Goal: Task Accomplishment & Management: Complete application form

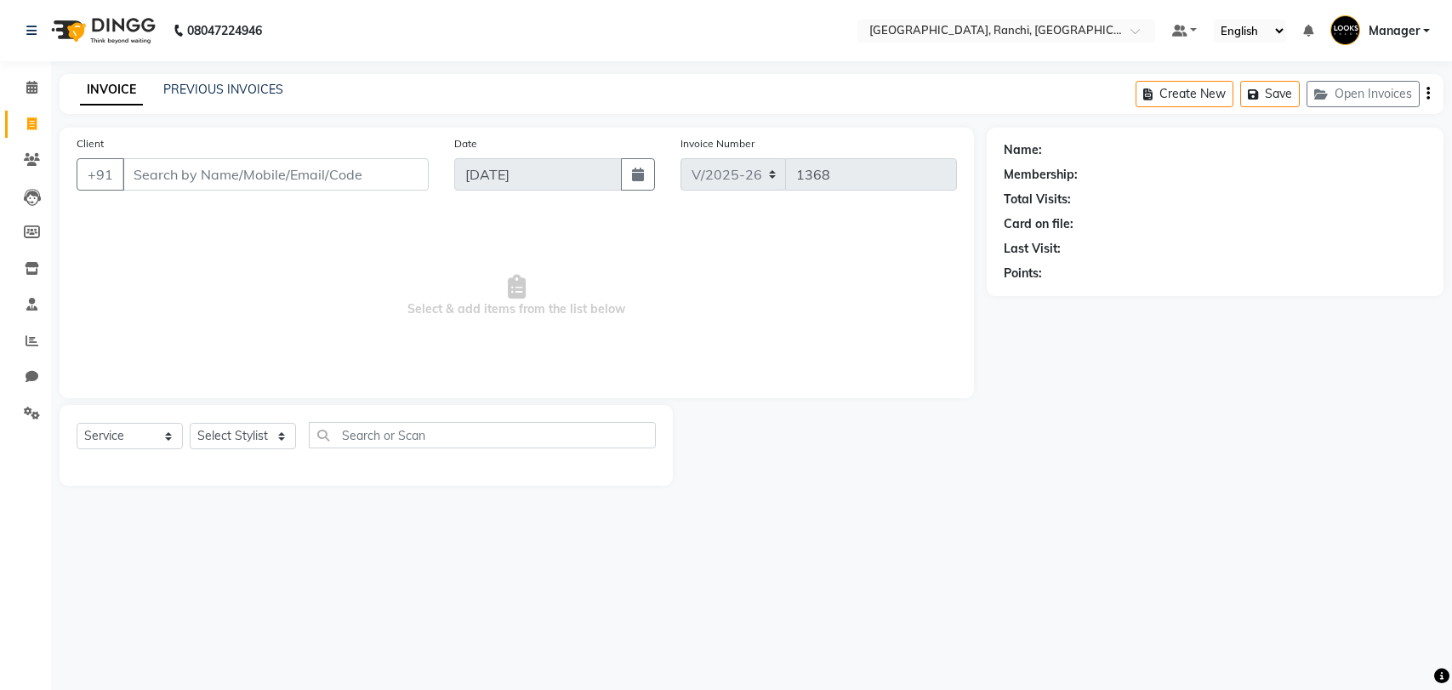
select select "6463"
select select "service"
click at [207, 179] on input "Client" at bounding box center [275, 174] width 306 height 32
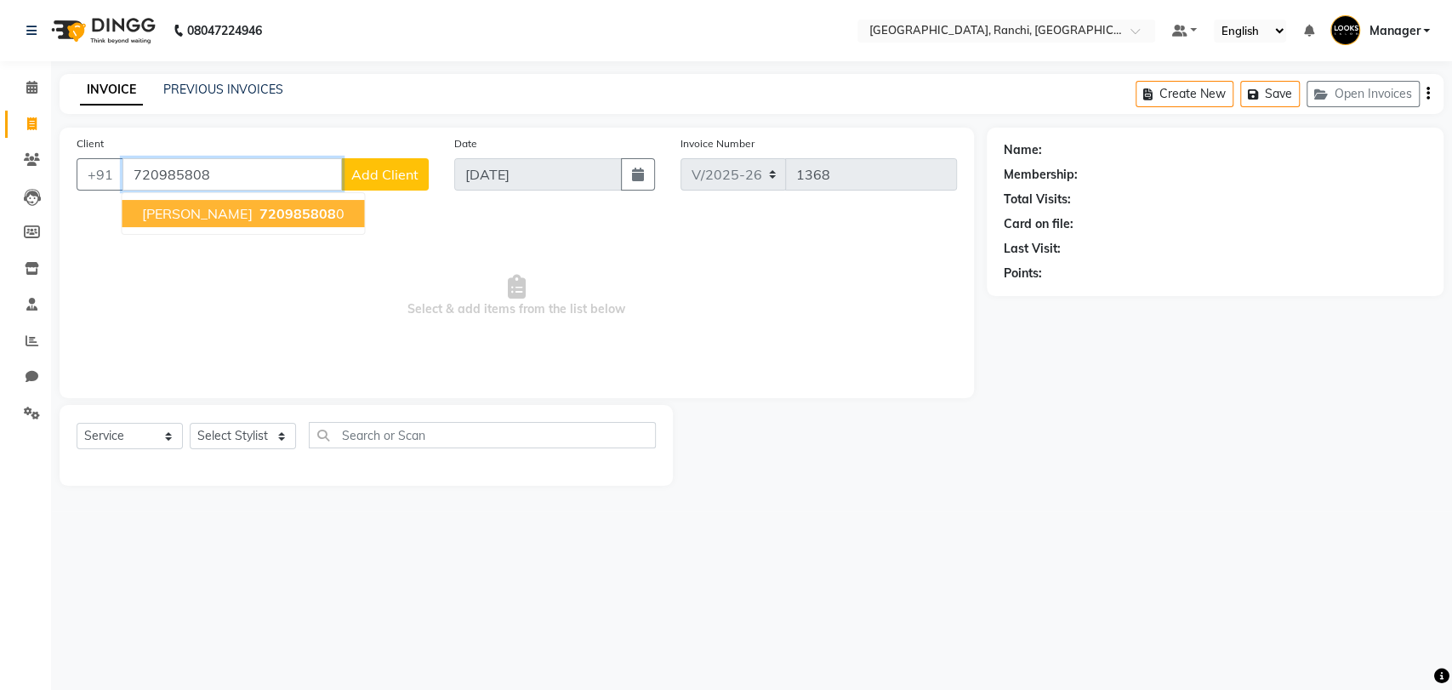
click at [265, 217] on span "720985808" at bounding box center [297, 213] width 77 height 17
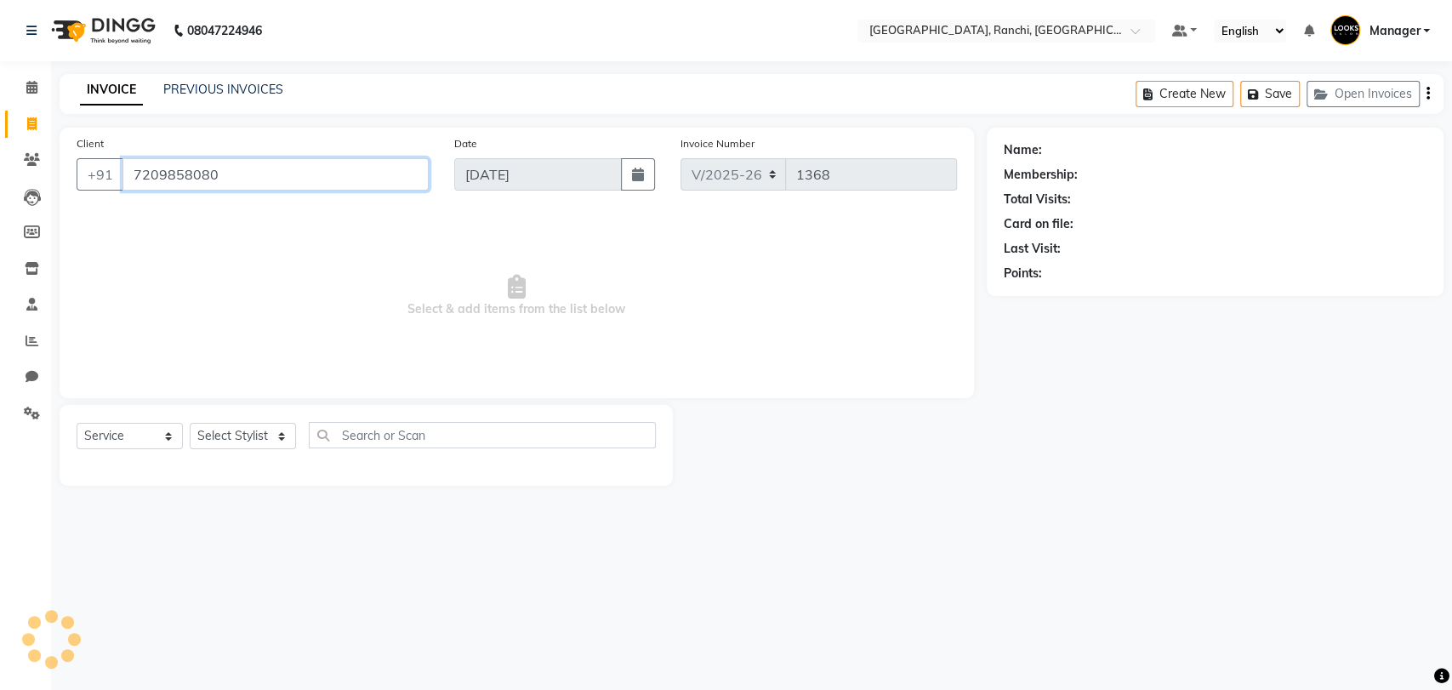
type input "7209858080"
select select "1: Object"
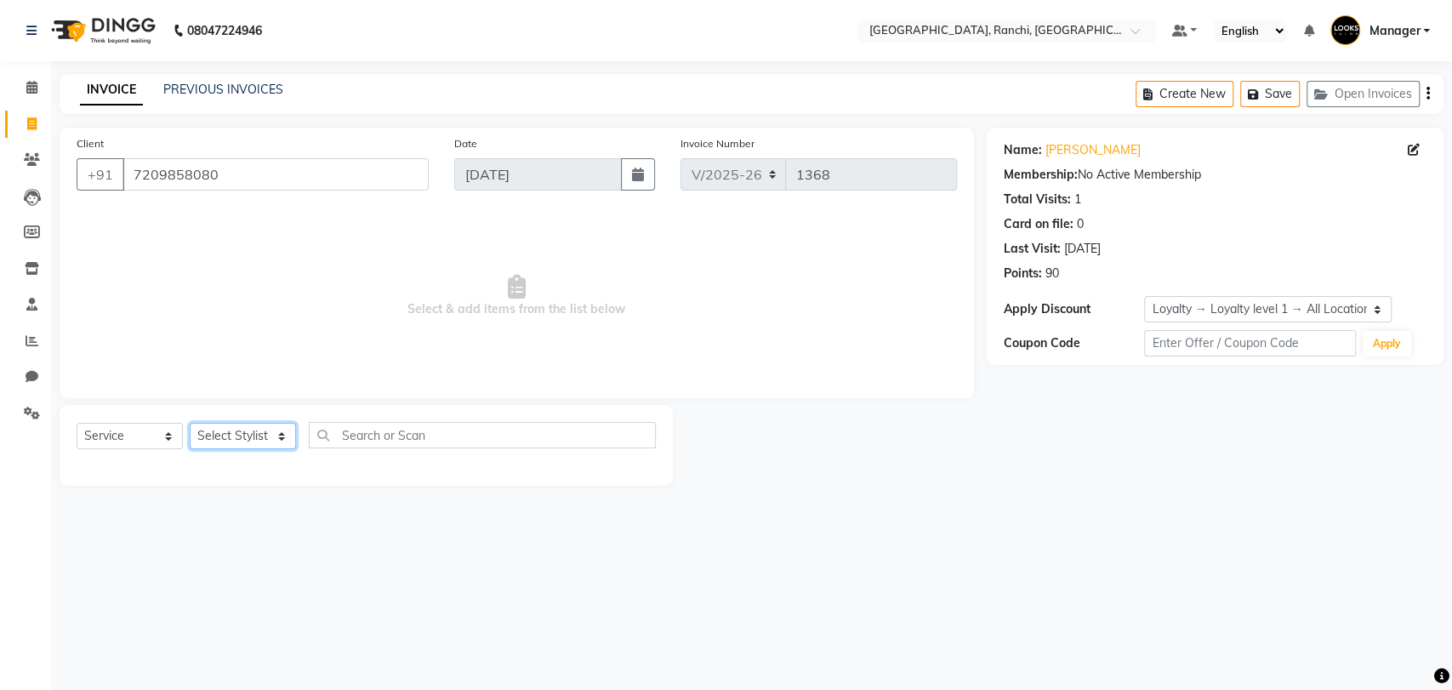
click at [238, 439] on select "Select Stylist [PERSON_NAME] COUNTER_SALES Gautam_pdct [PERSON_NAME] Manager [P…" at bounding box center [243, 436] width 106 height 26
select select "67982"
click at [190, 423] on select "Select Stylist [PERSON_NAME] COUNTER_SALES Gautam_pdct [PERSON_NAME] Manager [P…" at bounding box center [243, 436] width 106 height 26
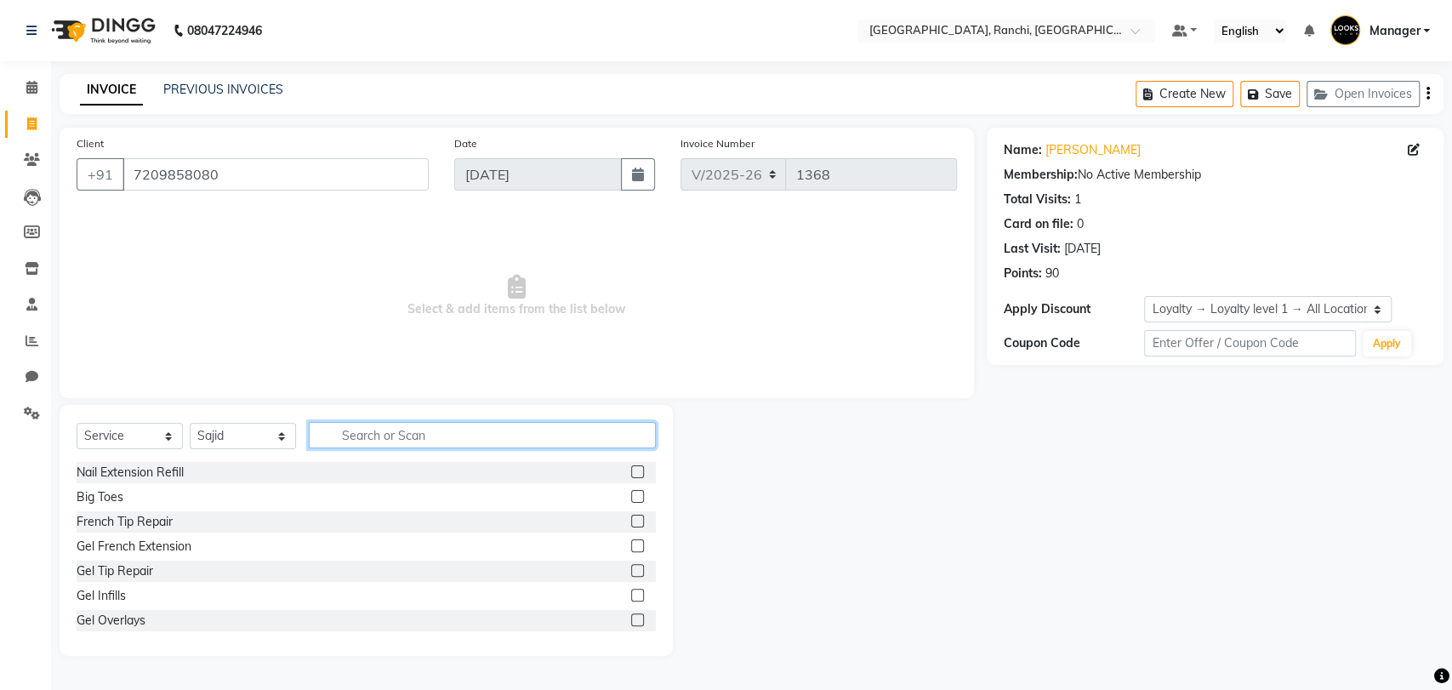
click at [406, 435] on input "text" at bounding box center [482, 435] width 347 height 26
type input "BEARD"
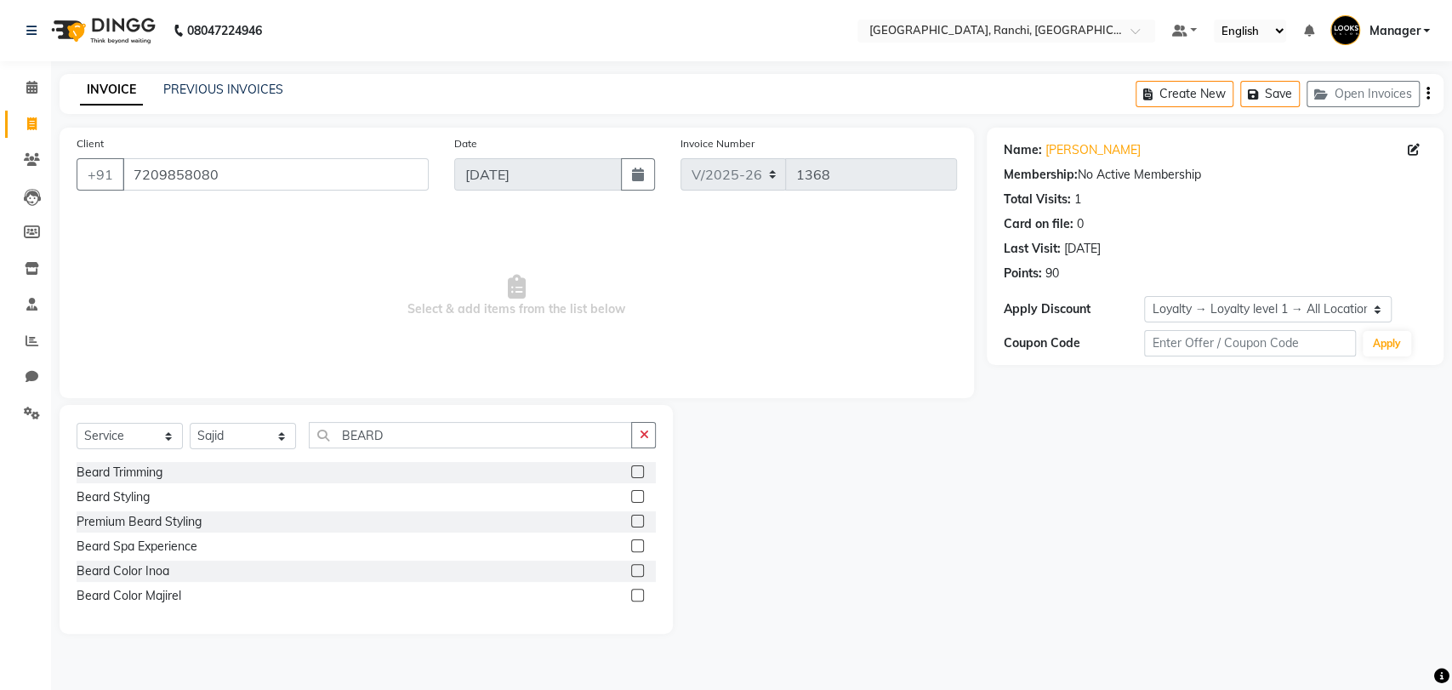
click at [634, 470] on label at bounding box center [637, 471] width 13 height 13
click at [634, 470] on input "checkbox" at bounding box center [636, 472] width 11 height 11
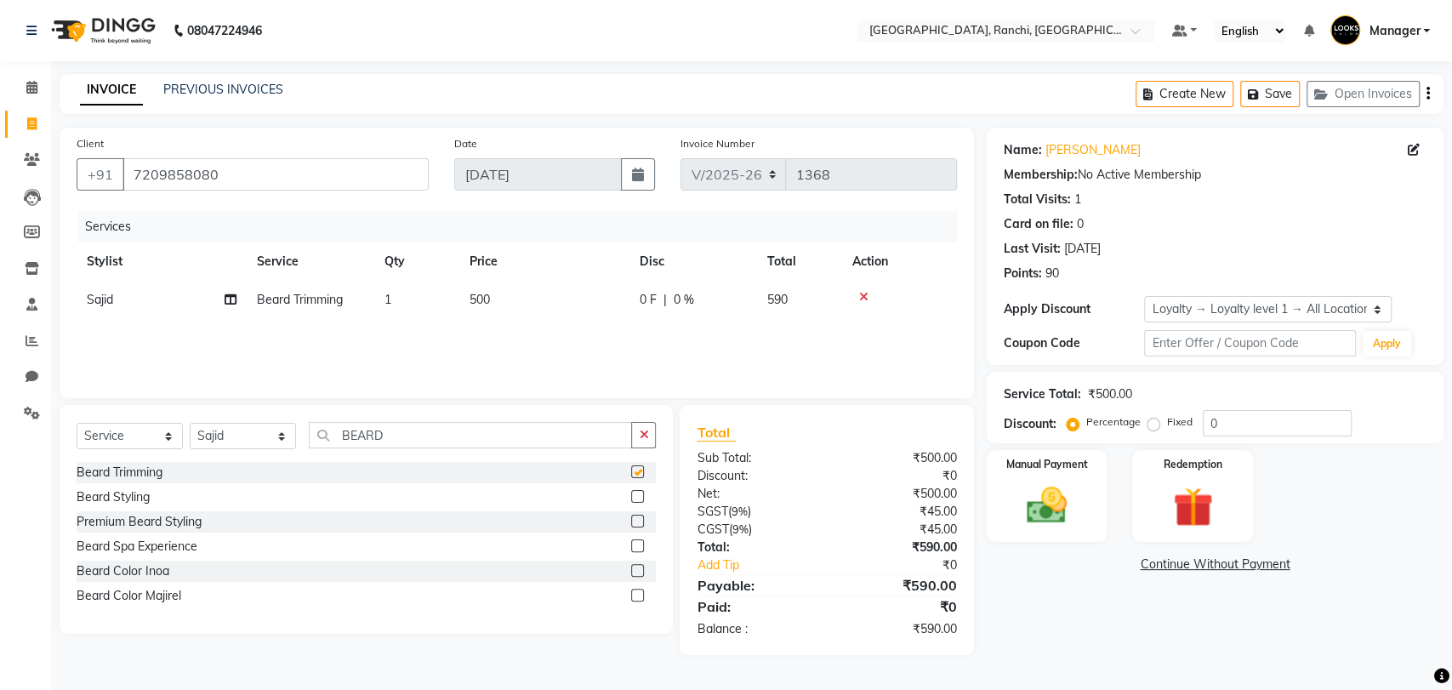
checkbox input "false"
click at [457, 430] on input "BEARD" at bounding box center [470, 435] width 323 height 26
type input "B"
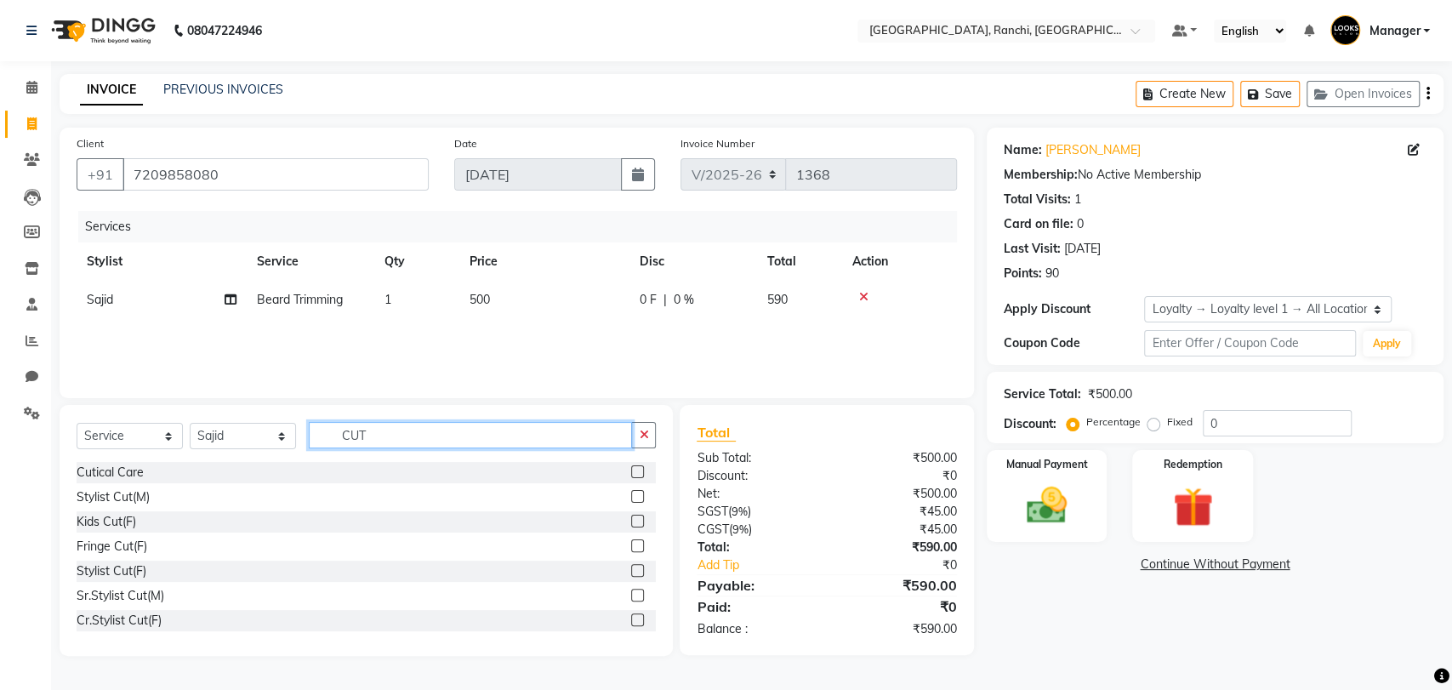
type input "CUT"
click at [631, 492] on label at bounding box center [637, 496] width 13 height 13
click at [631, 492] on input "checkbox" at bounding box center [636, 497] width 11 height 11
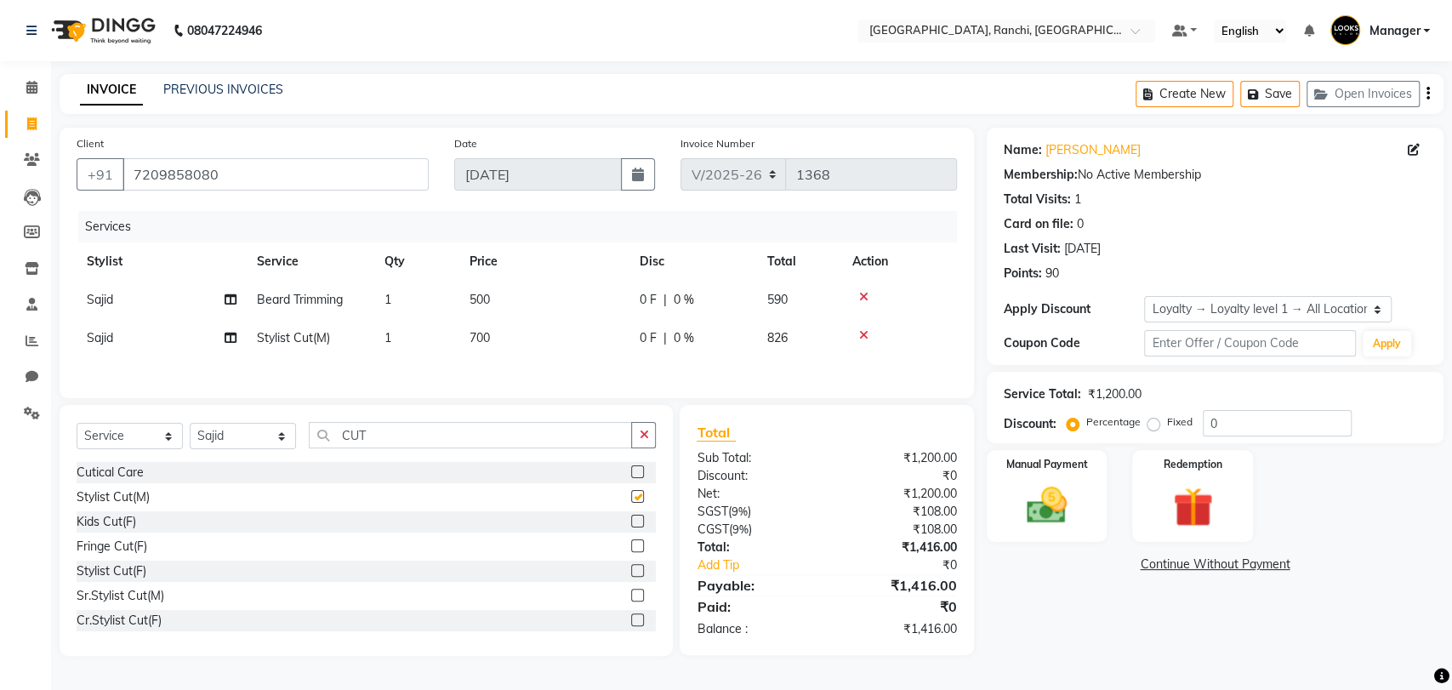
checkbox input "false"
drag, startPoint x: 403, startPoint y: 422, endPoint x: 393, endPoint y: 437, distance: 18.4
click at [393, 437] on div "Select Service Product Membership Package Voucher Prepaid Gift Card Select Styl…" at bounding box center [366, 530] width 613 height 251
click at [393, 437] on input "CUT" at bounding box center [470, 435] width 323 height 26
type input "C"
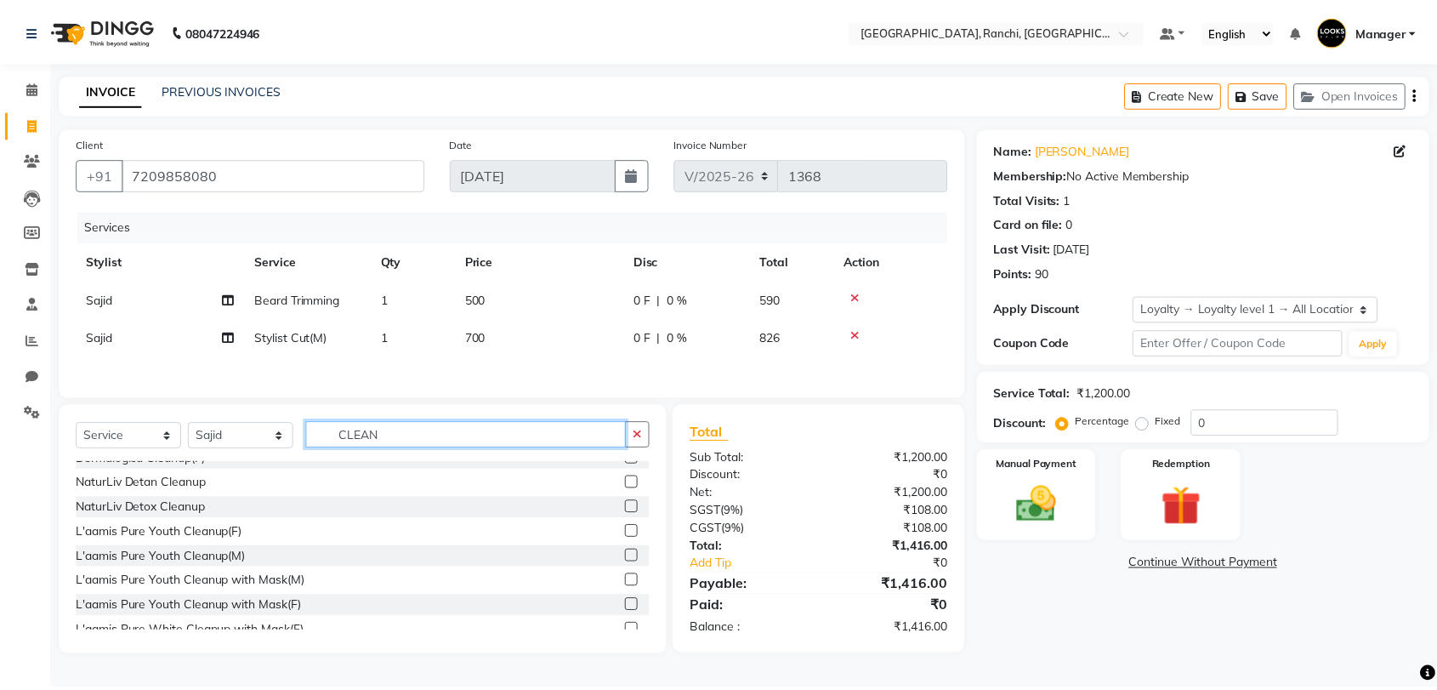
scroll to position [71, 0]
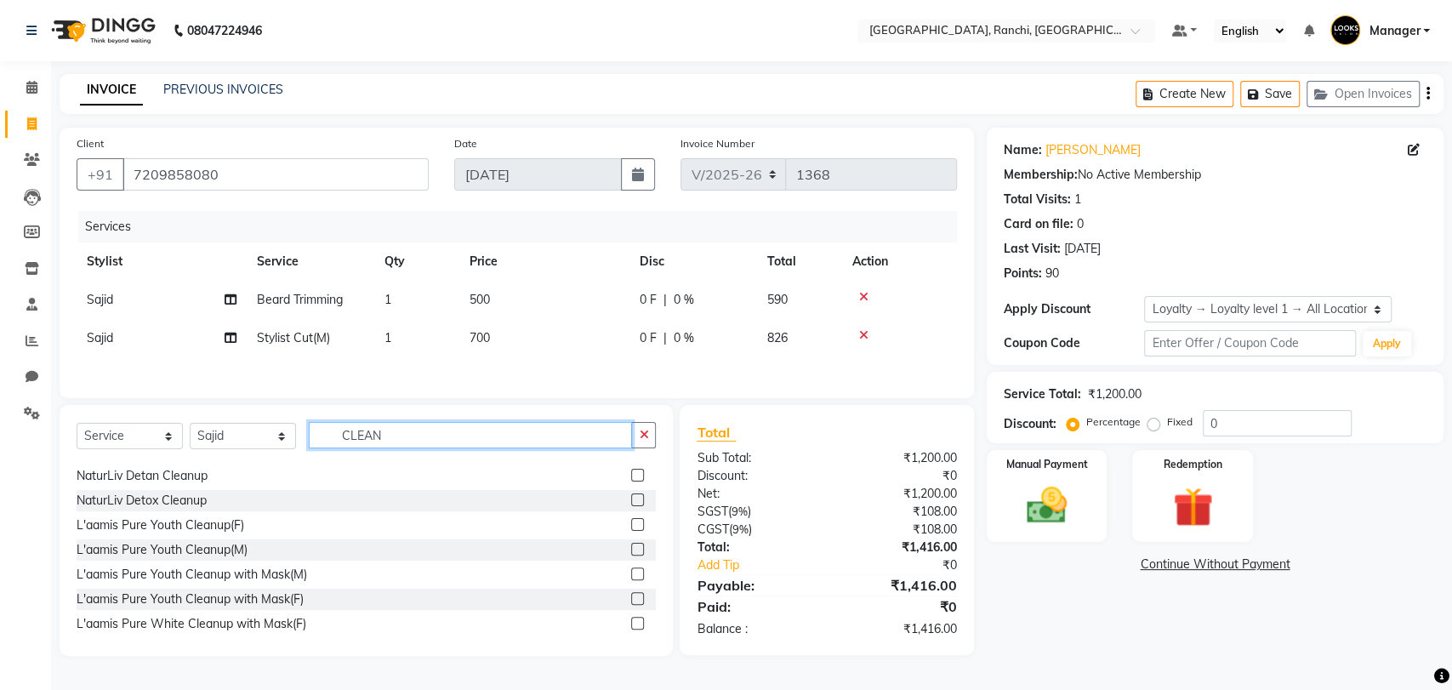
type input "CLEAN"
click at [631, 549] on label at bounding box center [637, 549] width 13 height 13
click at [631, 549] on input "checkbox" at bounding box center [636, 549] width 11 height 11
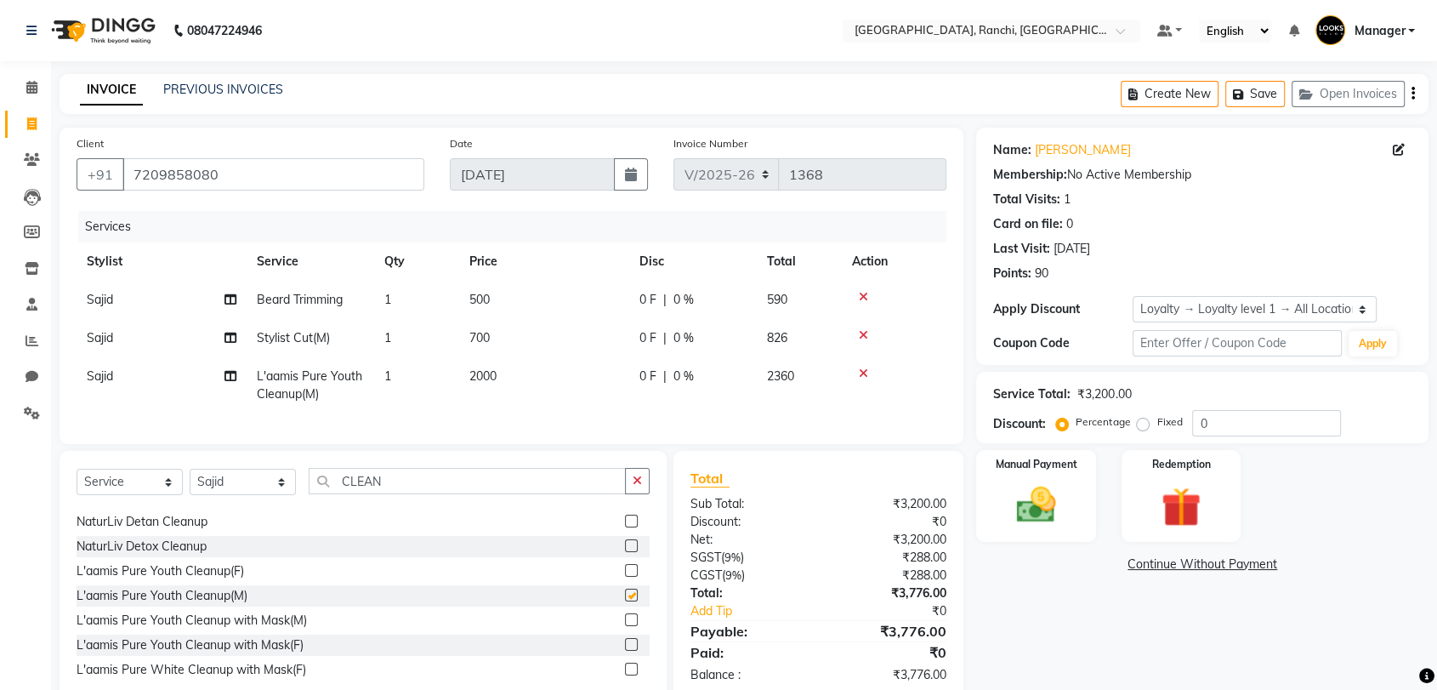
checkbox input "false"
click at [398, 494] on input "CLEAN" at bounding box center [467, 481] width 317 height 26
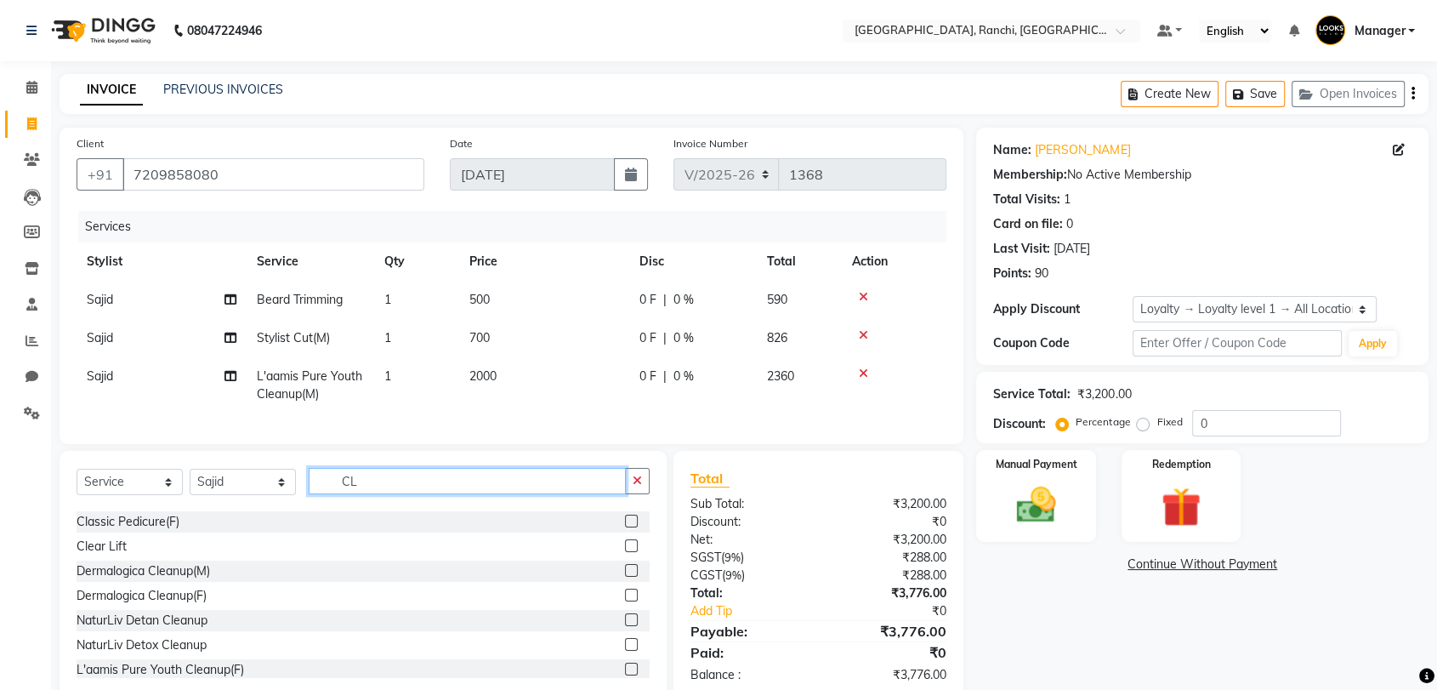
type input "C"
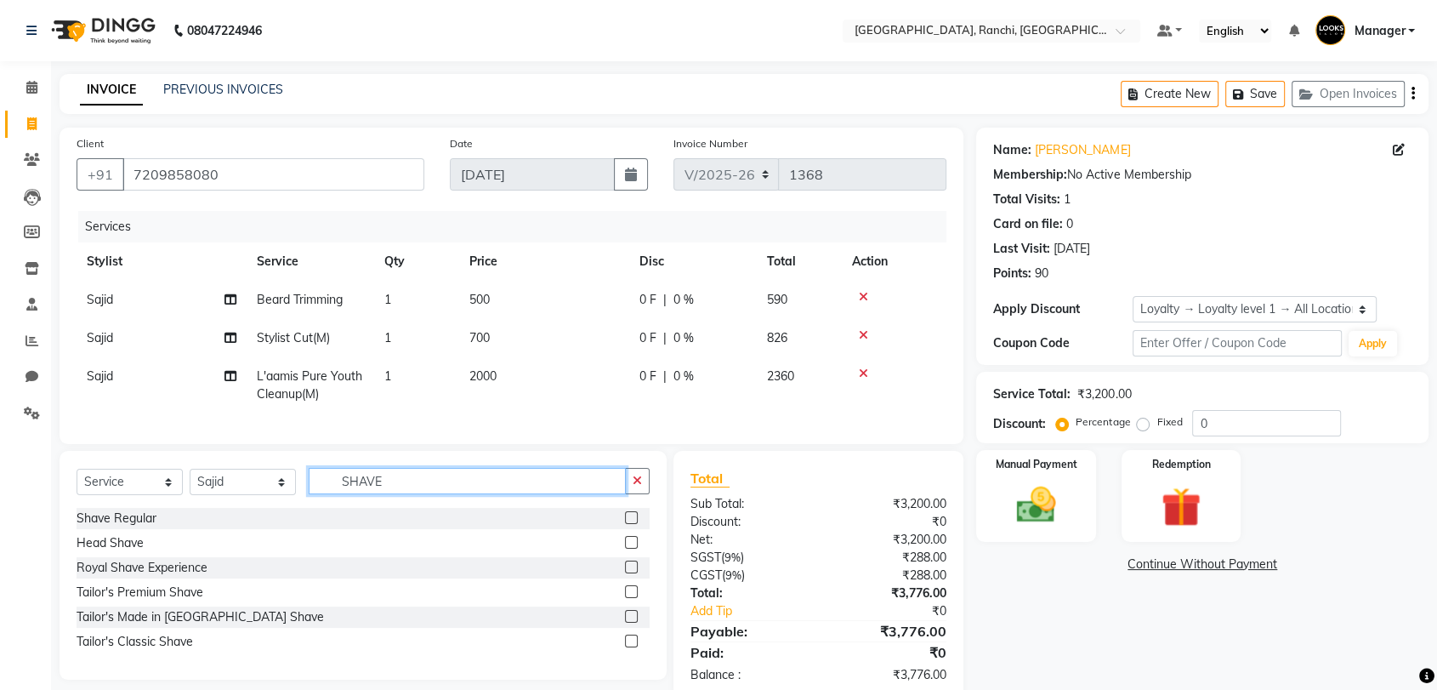
scroll to position [0, 0]
type input "SHAVE"
click at [629, 524] on label at bounding box center [631, 517] width 13 height 13
click at [629, 524] on input "checkbox" at bounding box center [630, 518] width 11 height 11
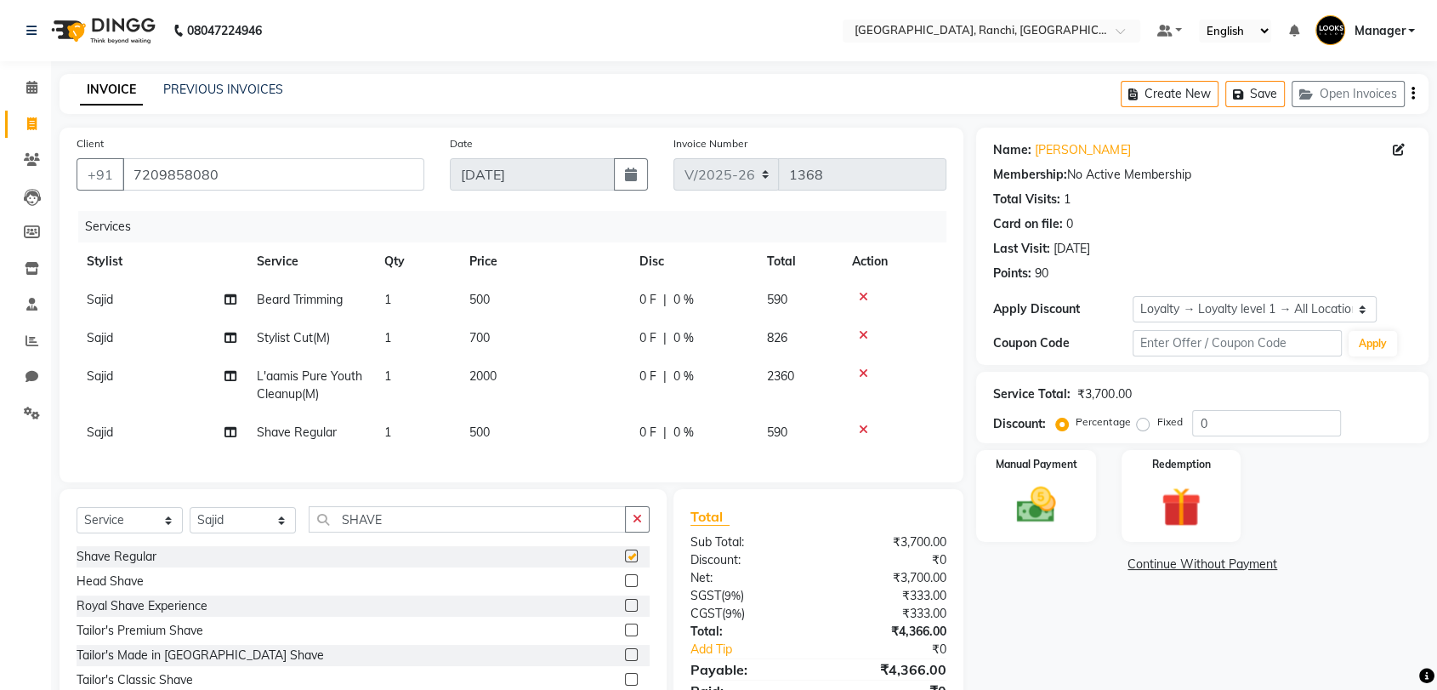
checkbox input "false"
click at [96, 430] on span "Sajid" at bounding box center [100, 431] width 26 height 15
select select "67982"
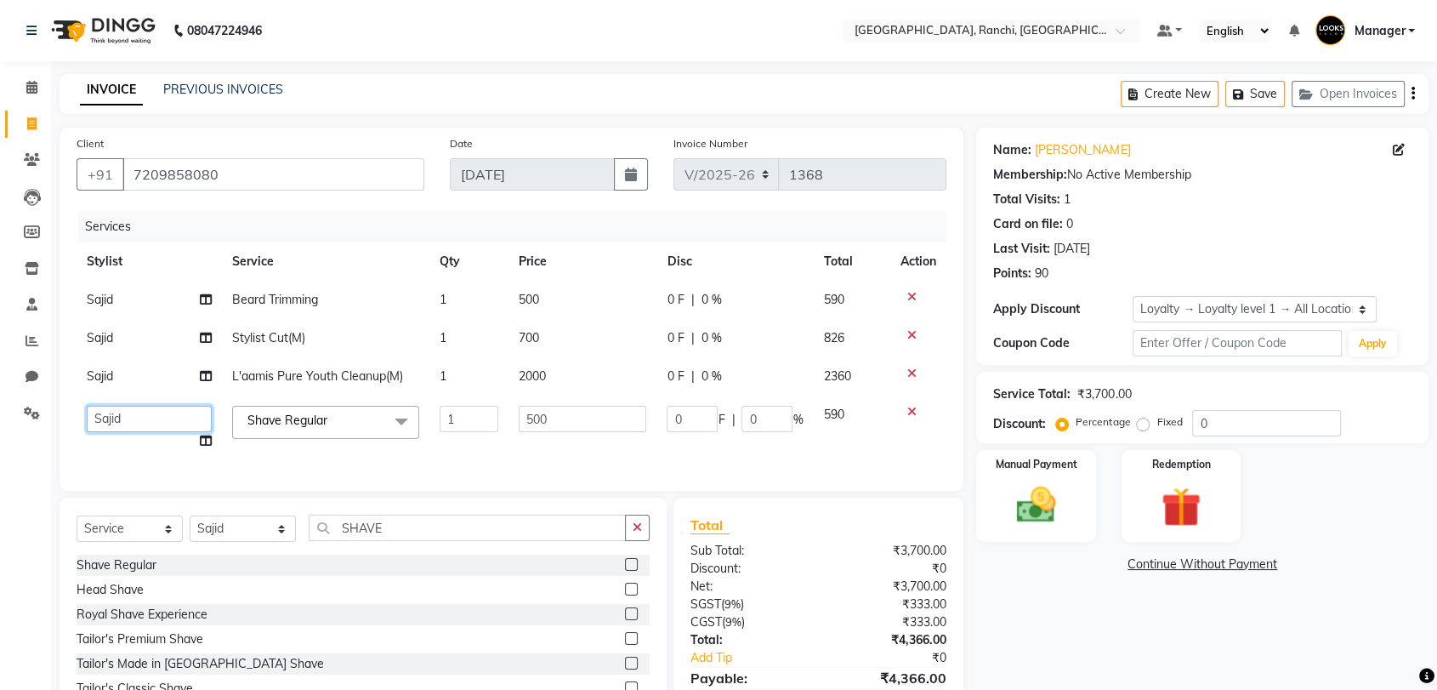
click at [117, 420] on select "[PERSON_NAME] COUNTER_SALES Gautam_pdct [PERSON_NAME] Manager [PERSON_NAME] Pri…" at bounding box center [149, 419] width 125 height 26
select select "63420"
click at [528, 418] on input "500" at bounding box center [583, 419] width 128 height 26
click at [584, 421] on input "500" at bounding box center [583, 419] width 128 height 26
type input "5"
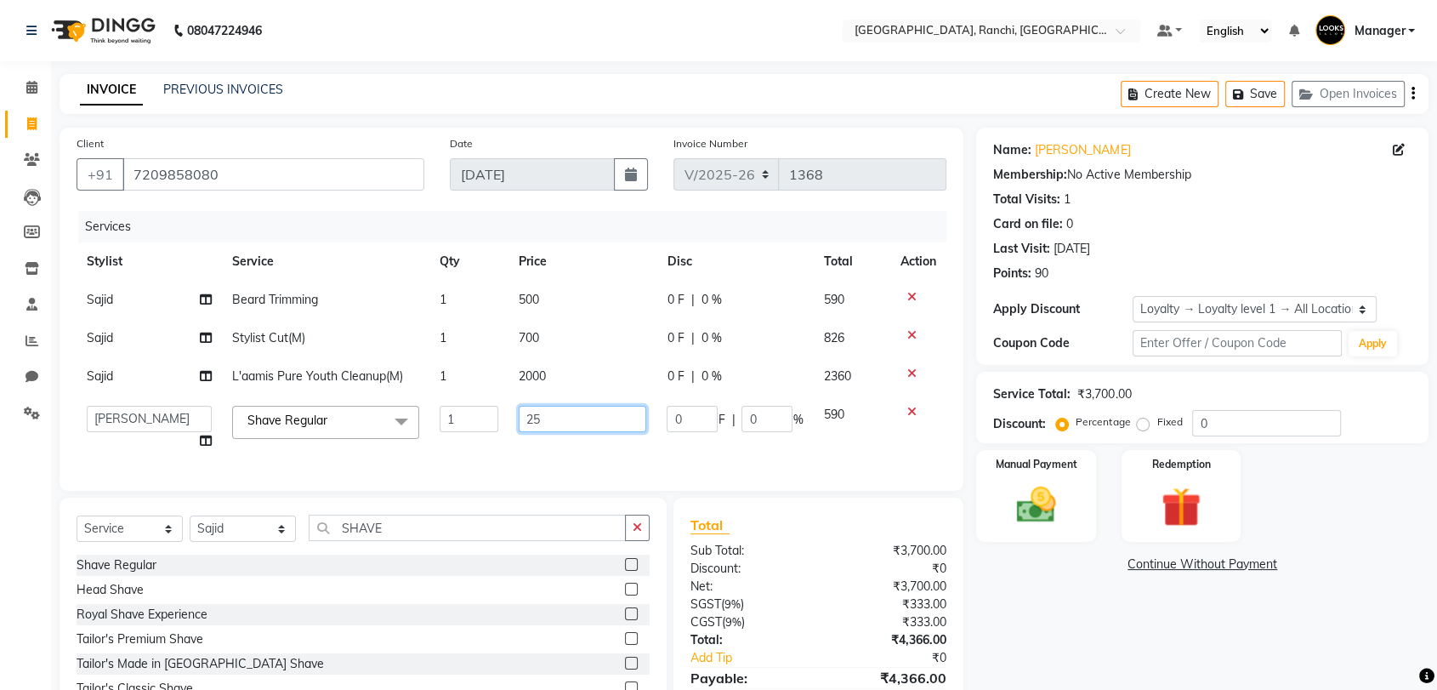
type input "250"
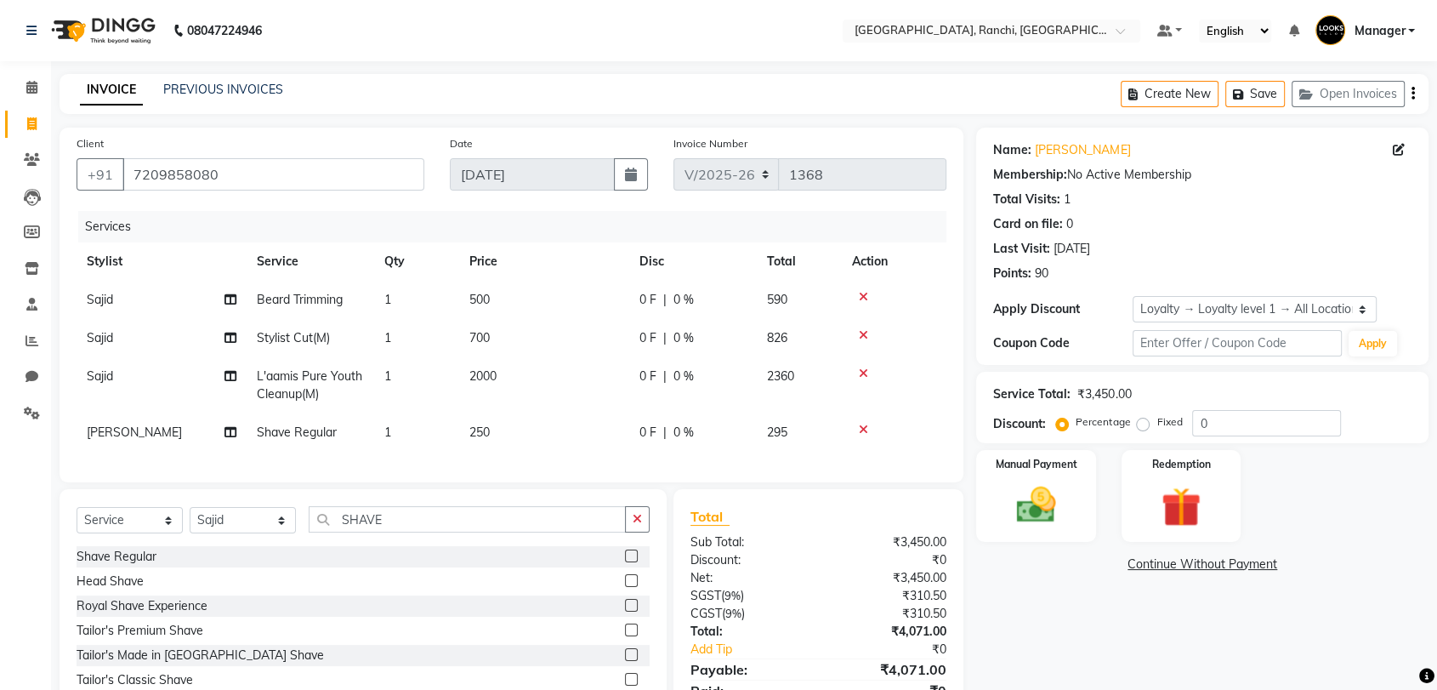
click at [526, 339] on td "700" at bounding box center [544, 338] width 170 height 38
select select "67982"
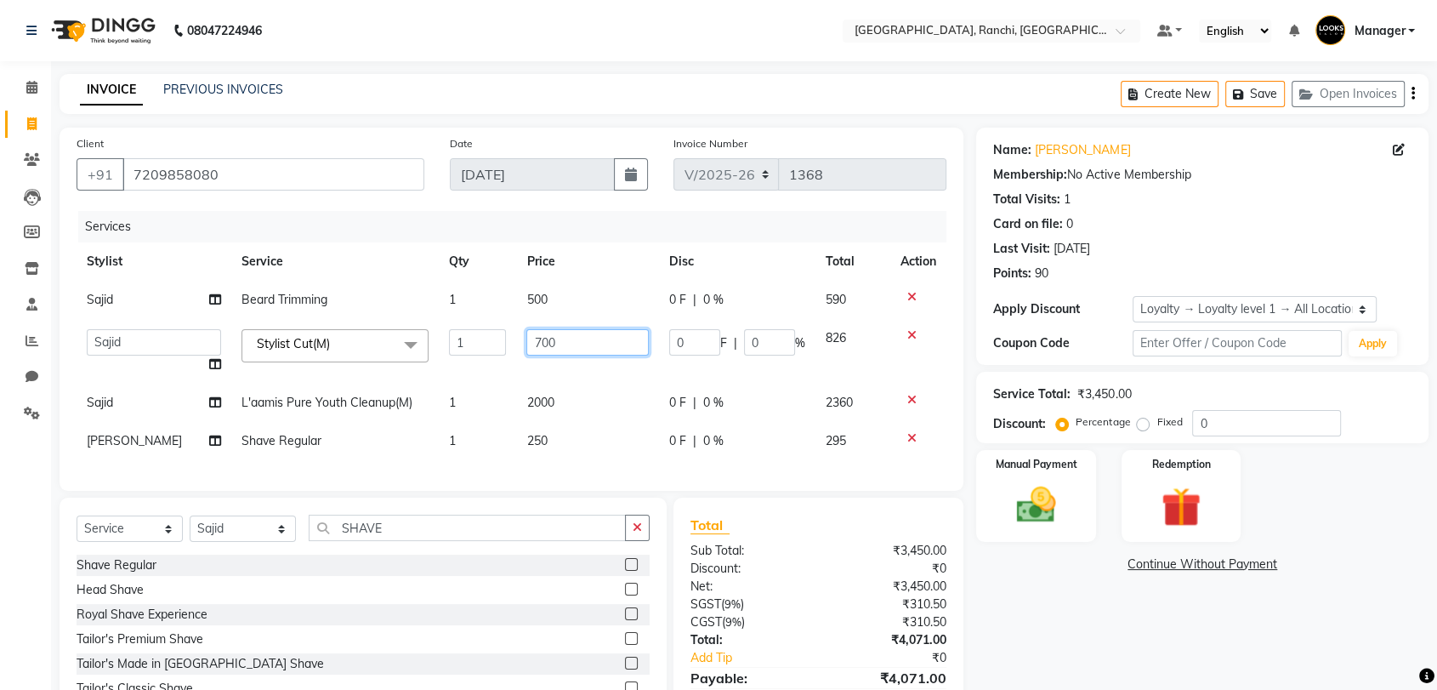
click at [532, 342] on input "700" at bounding box center [587, 342] width 122 height 26
type input "600"
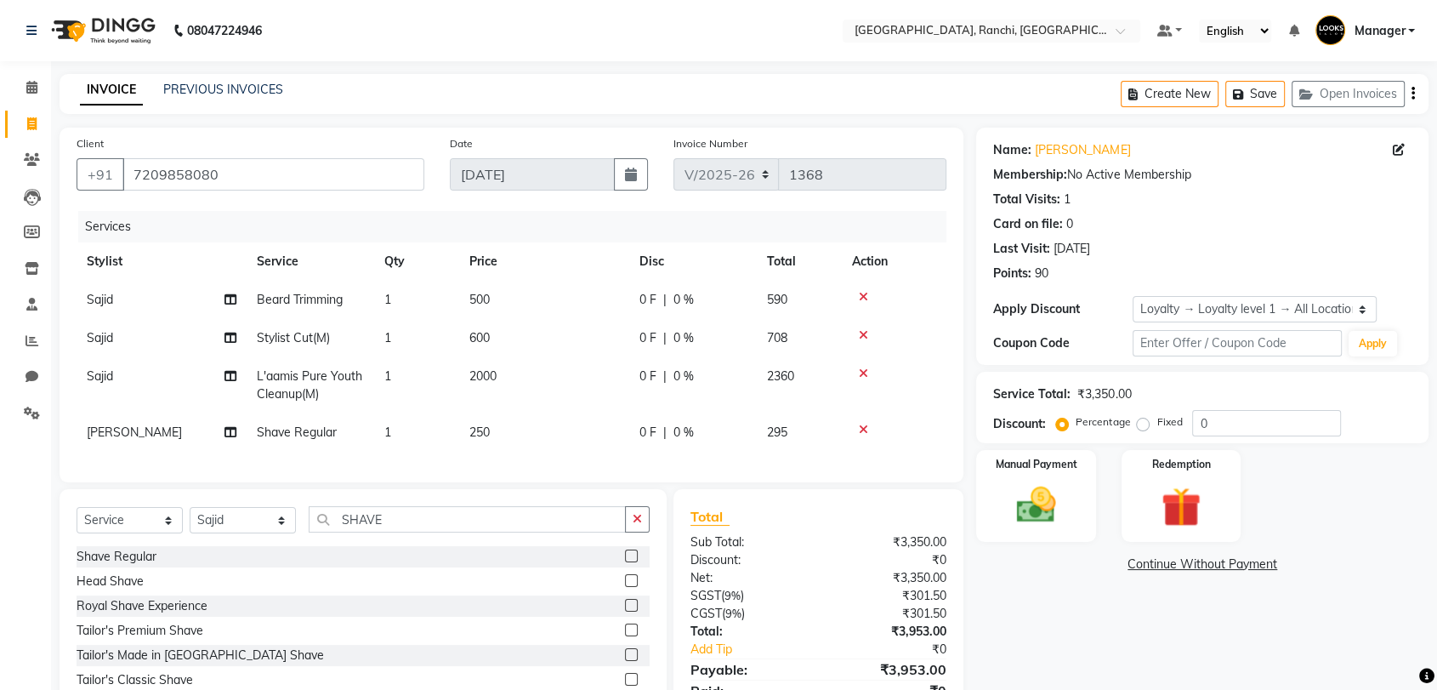
click at [528, 299] on td "500" at bounding box center [544, 300] width 170 height 38
select select "67982"
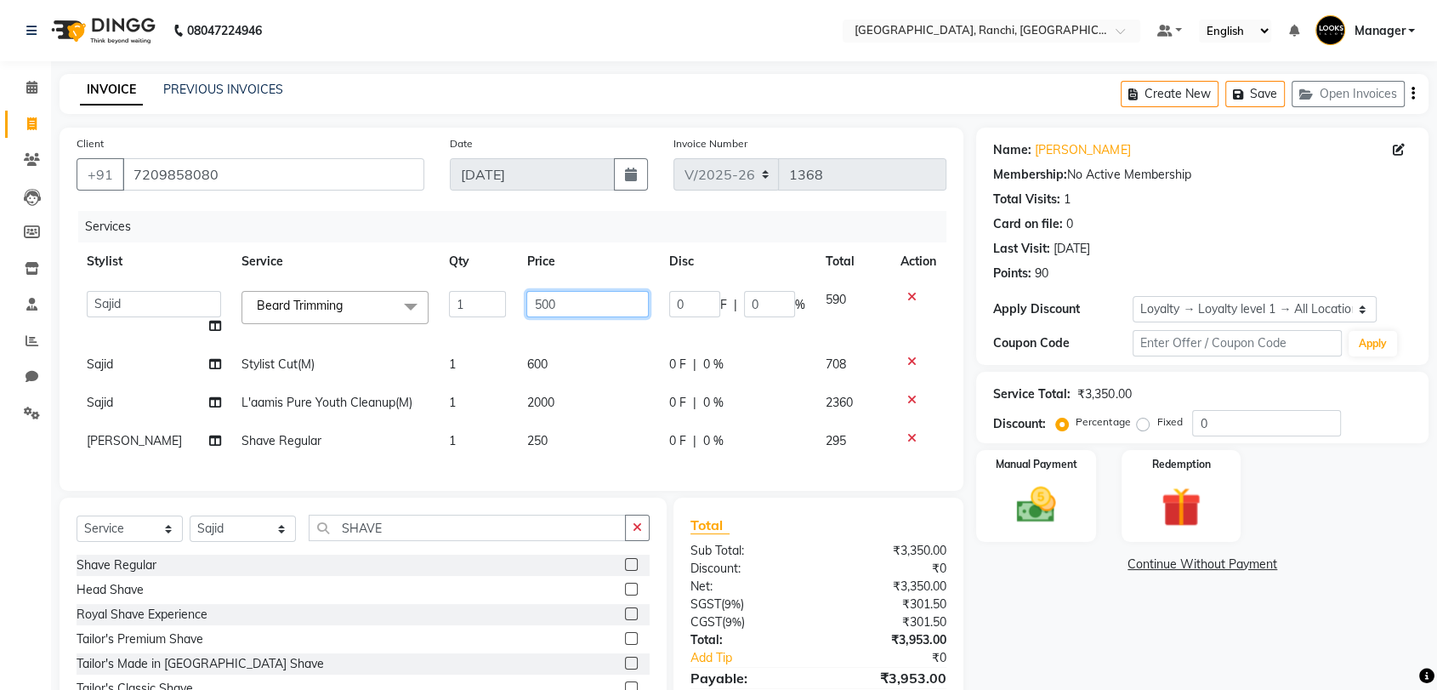
click at [532, 304] on input "500" at bounding box center [587, 304] width 122 height 26
type input "300"
click at [526, 503] on div "Client [PHONE_NUMBER] Date [DATE] Invoice Number V/2025 V/[PHONE_NUMBER] Servic…" at bounding box center [512, 438] width 930 height 620
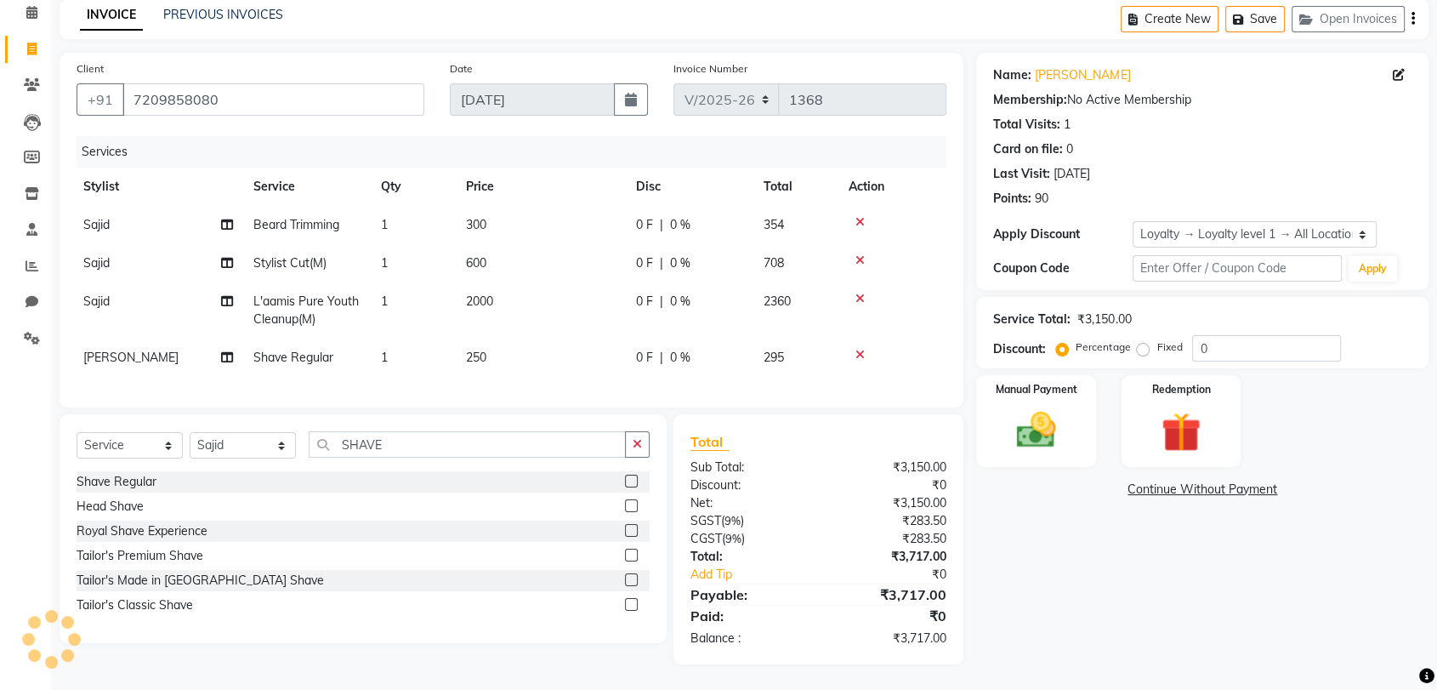
scroll to position [88, 0]
click at [1050, 408] on img at bounding box center [1036, 431] width 66 height 48
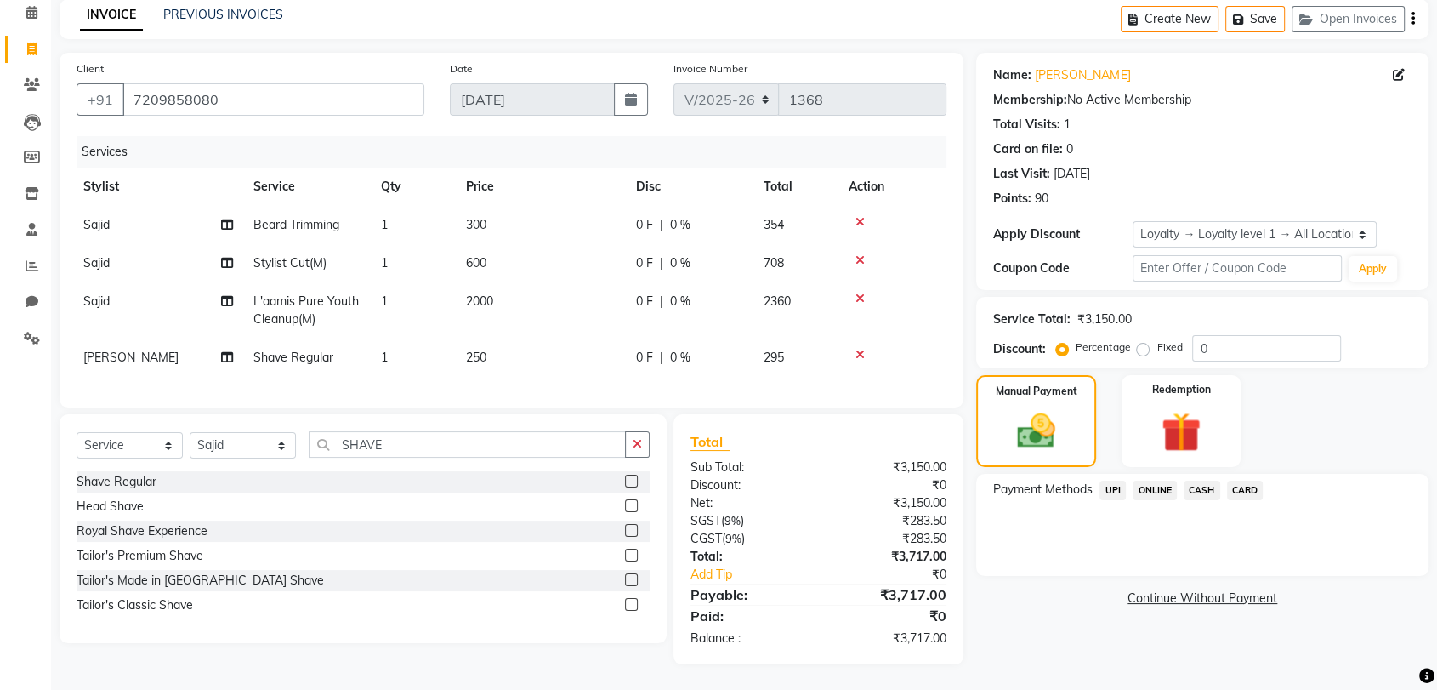
click at [1111, 481] on span "UPI" at bounding box center [1113, 491] width 26 height 20
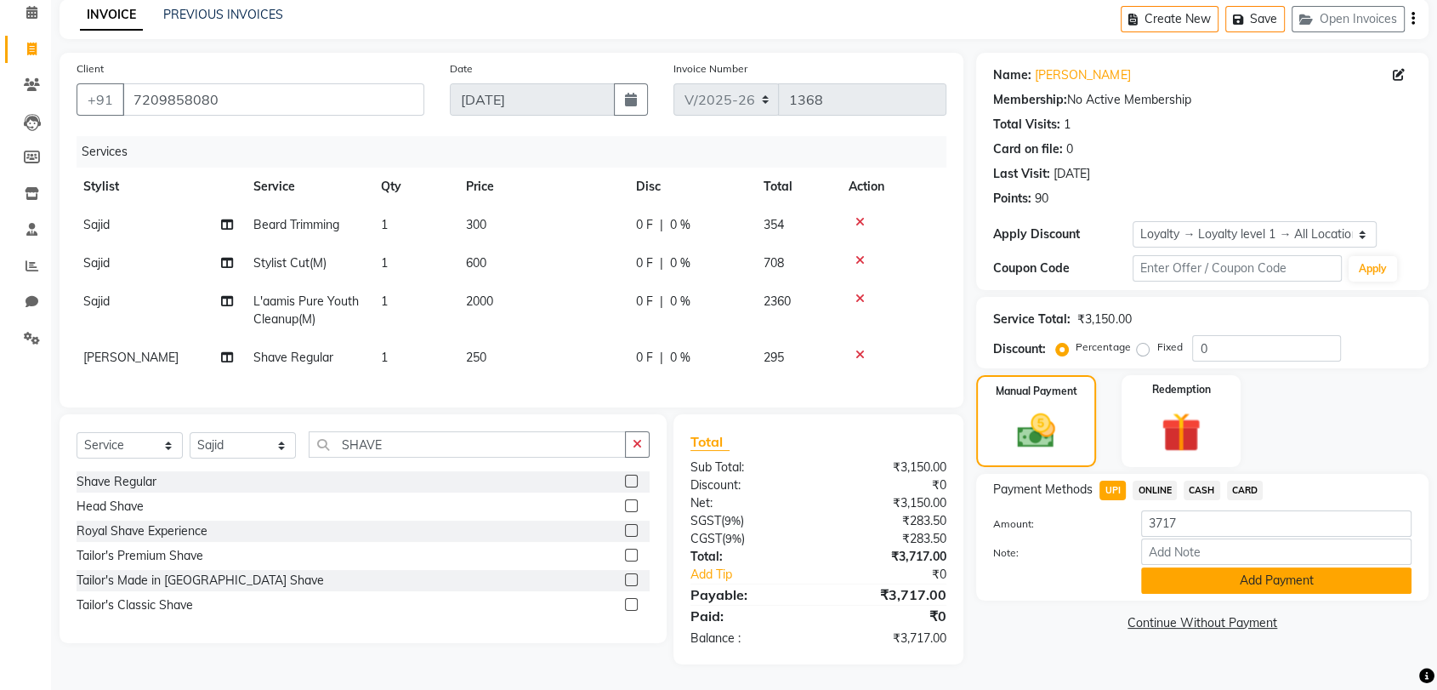
click at [1228, 567] on button "Add Payment" at bounding box center [1276, 580] width 270 height 26
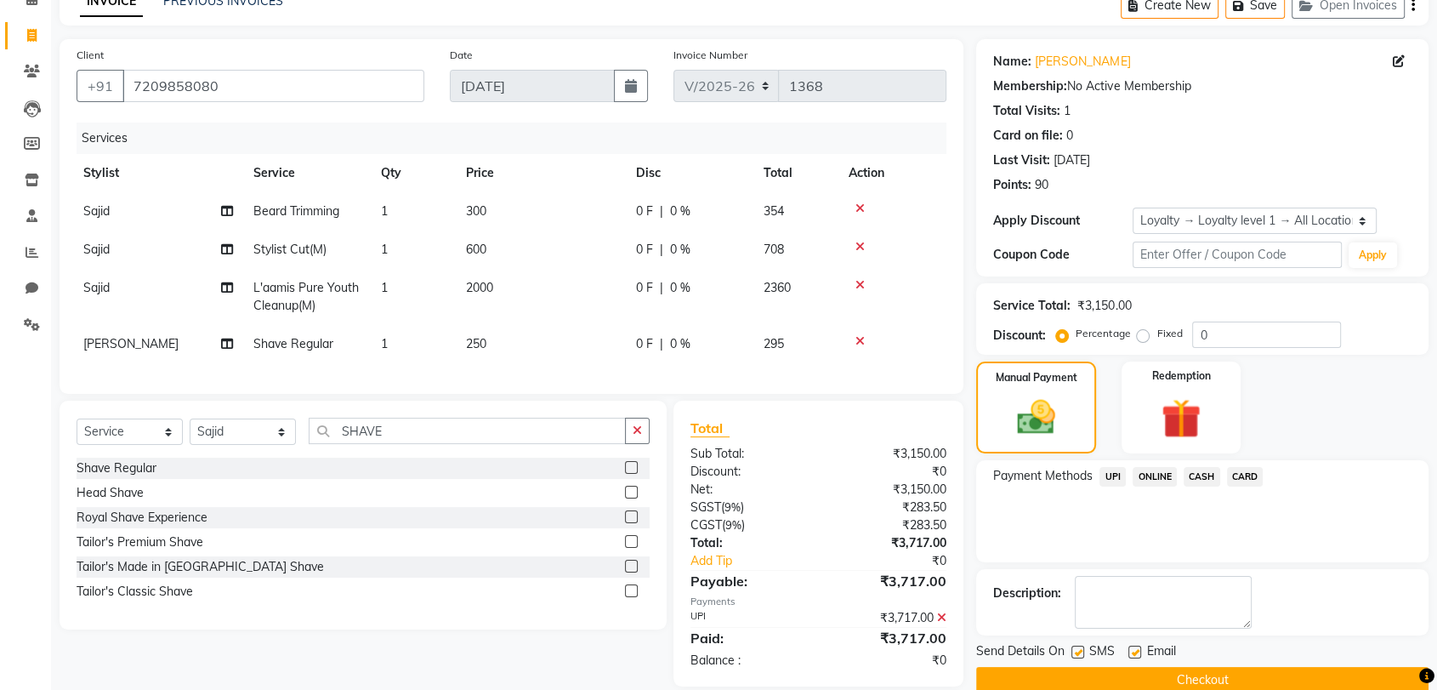
scroll to position [208, 0]
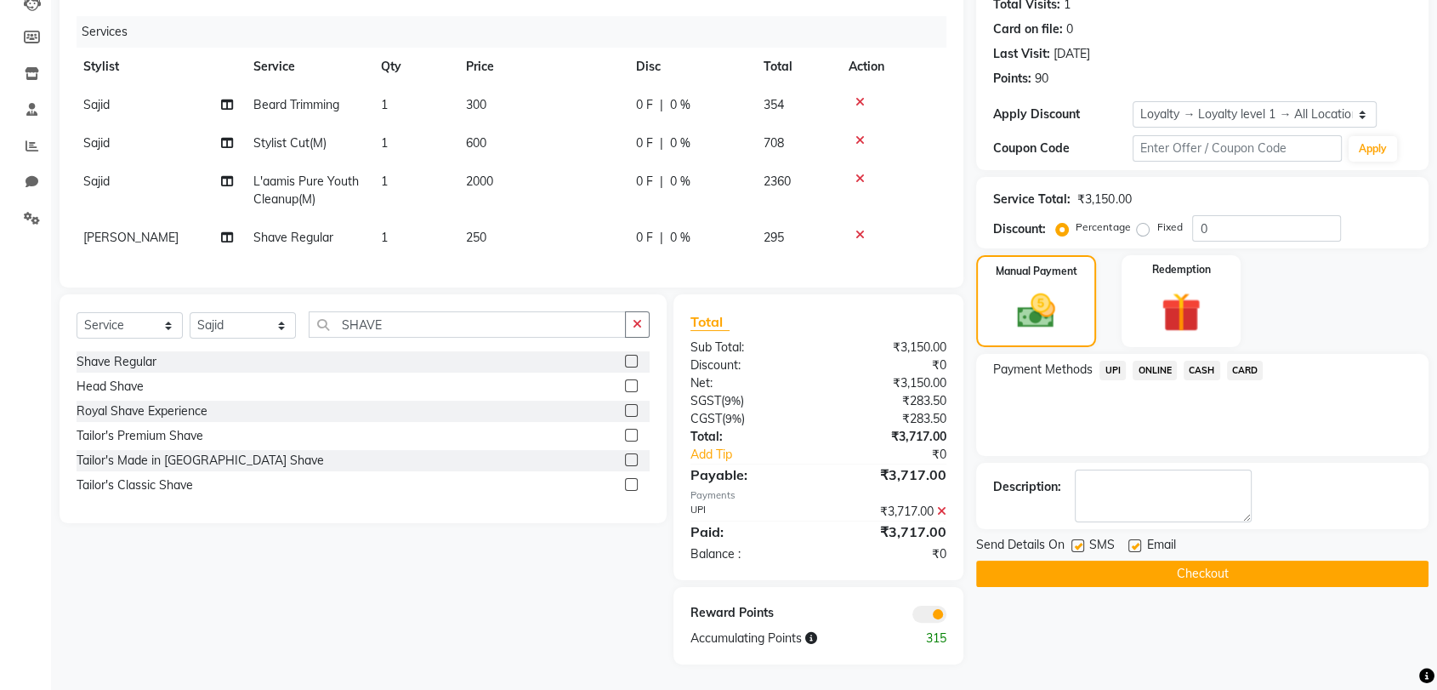
click at [1188, 563] on button "Checkout" at bounding box center [1202, 573] width 452 height 26
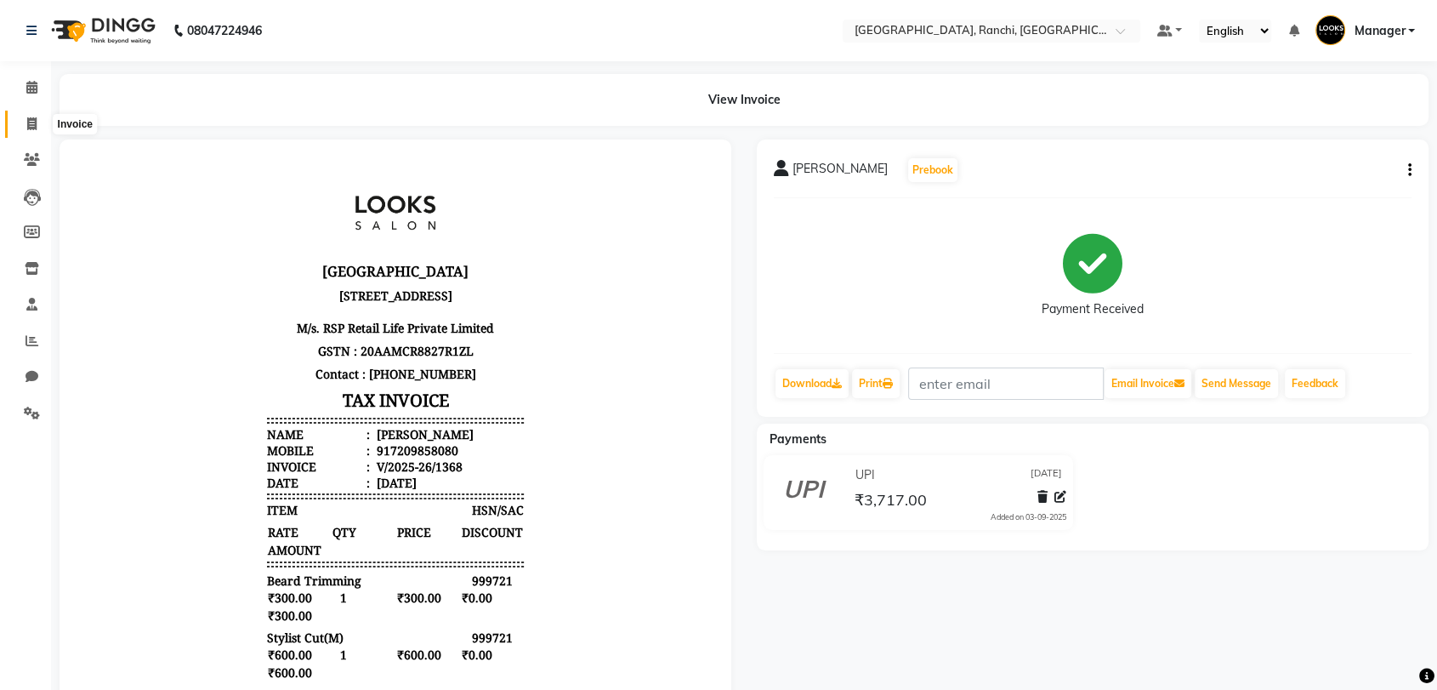
click at [31, 123] on icon at bounding box center [31, 123] width 9 height 13
select select "service"
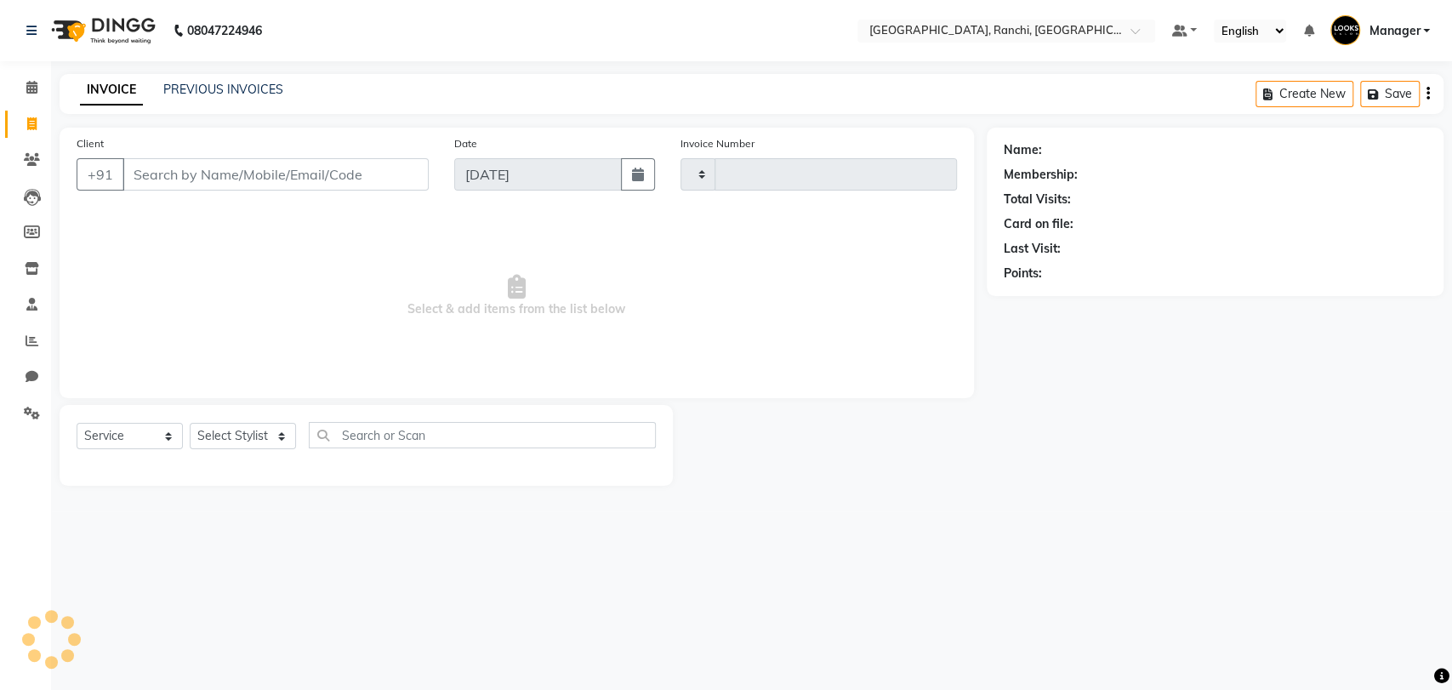
type input "1369"
select select "6463"
click at [220, 90] on link "PREVIOUS INVOICES" at bounding box center [223, 89] width 120 height 15
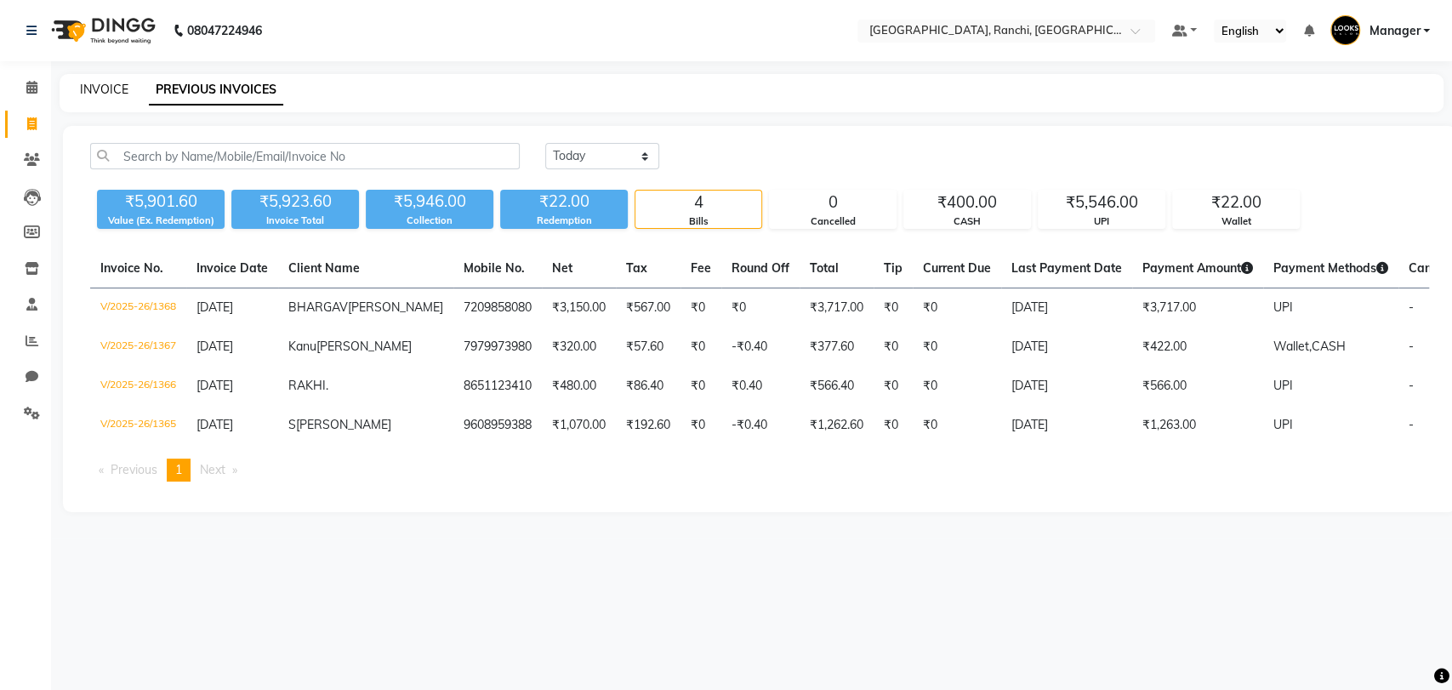
click at [100, 87] on link "INVOICE" at bounding box center [104, 89] width 48 height 15
select select "6463"
select select "service"
